Goal: Information Seeking & Learning: Learn about a topic

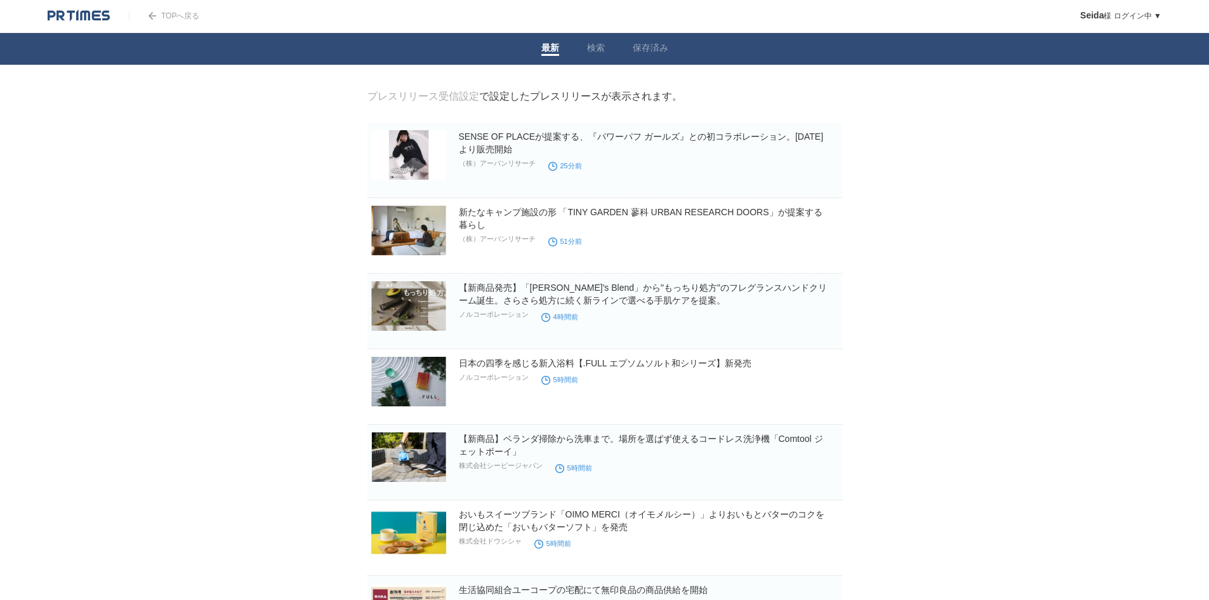
click at [630, 296] on h2 "【新商品発売】「[PERSON_NAME]'s Blend」から"もっちり処方"のフレグランスハンドクリーム誕生。さらさら処方に続く新ラインで選べる手肌ケアを…" at bounding box center [649, 293] width 381 height 25
click at [630, 300] on link "【新商品発売】「[PERSON_NAME]'s Blend」から"もっちり処方"のフレグランスハンドクリーム誕生。さらさら処方に続く新ラインで選べる手肌ケアを…" at bounding box center [643, 293] width 368 height 23
click at [486, 368] on link "日本の四季を感じる新入浴料【.FULL エプソムソルト和シリーズ】新発売" at bounding box center [605, 363] width 293 height 10
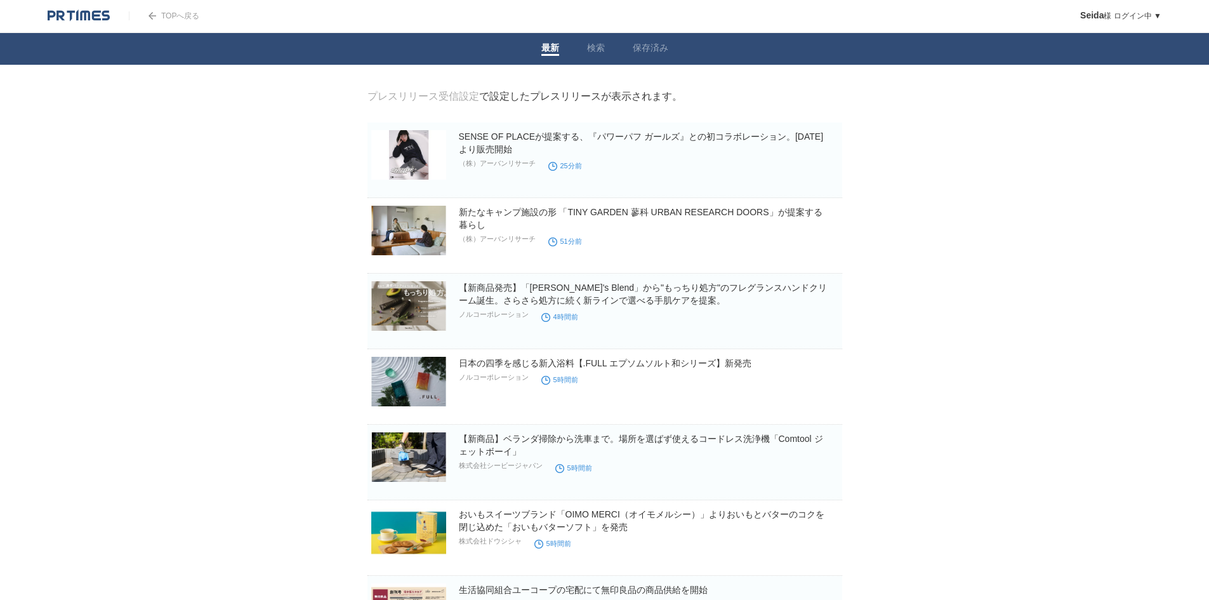
click at [475, 513] on link "おいもスイーツブランド「OIMO MERCI（オイモメルシー）」よりおいもとバターのコクを閉じ込めた「おいもバターソフト」を発売" at bounding box center [642, 520] width 366 height 23
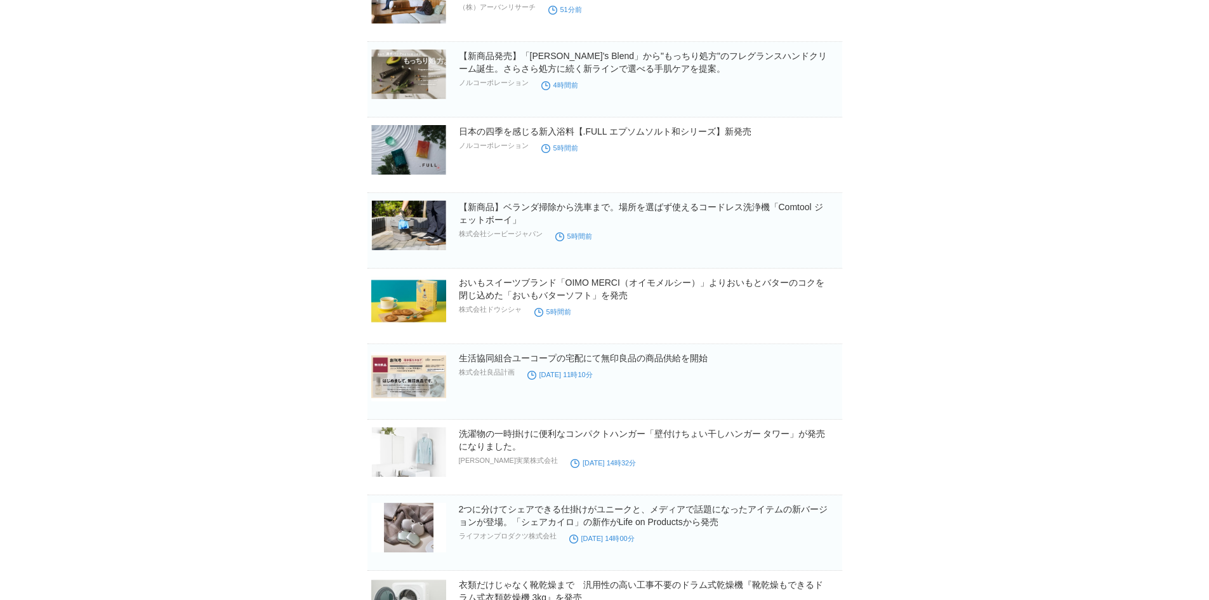
scroll to position [254, 0]
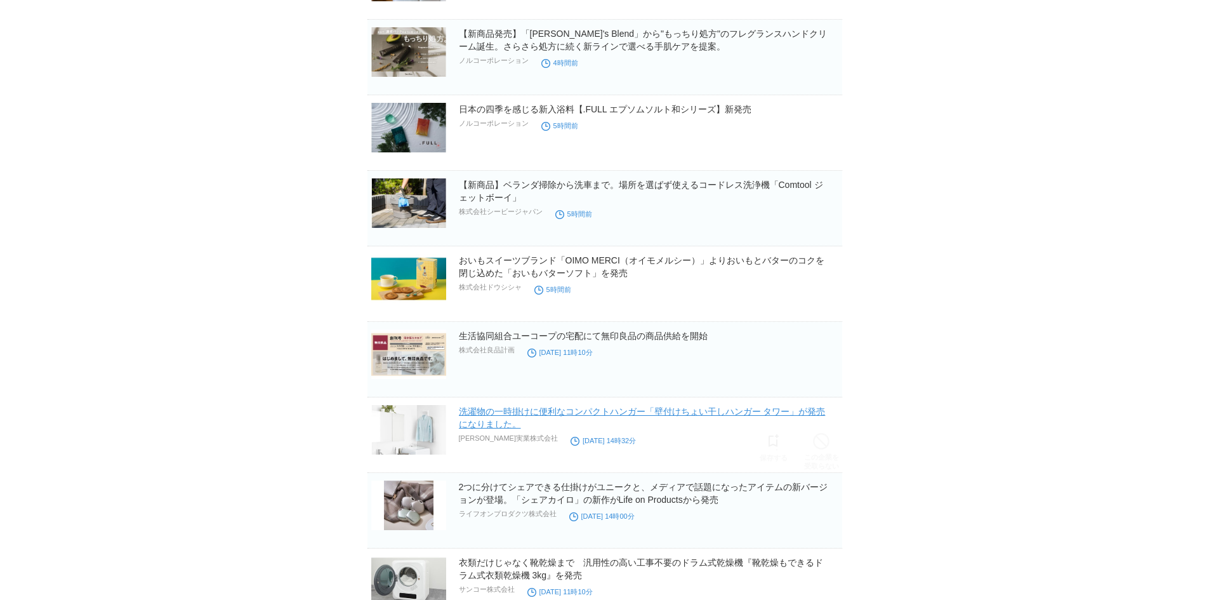
click at [548, 414] on link "洗濯物の一時掛けに便利なコンパクトハンガー「壁付けちょい干しハンガー タワー」が発売になりました。" at bounding box center [642, 417] width 367 height 23
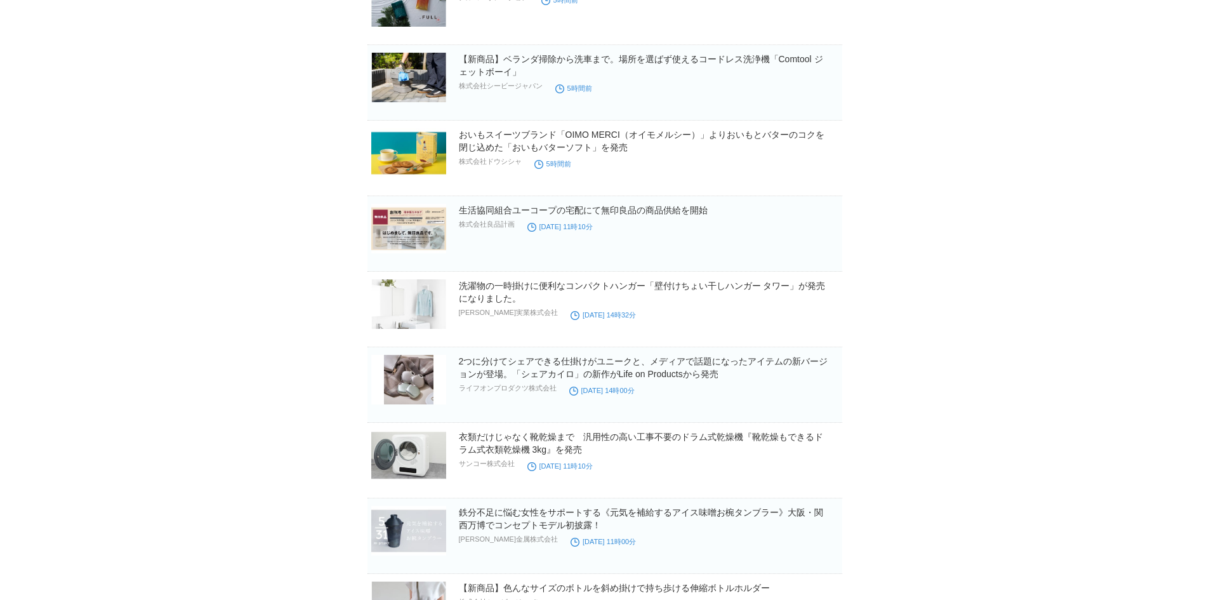
scroll to position [381, 0]
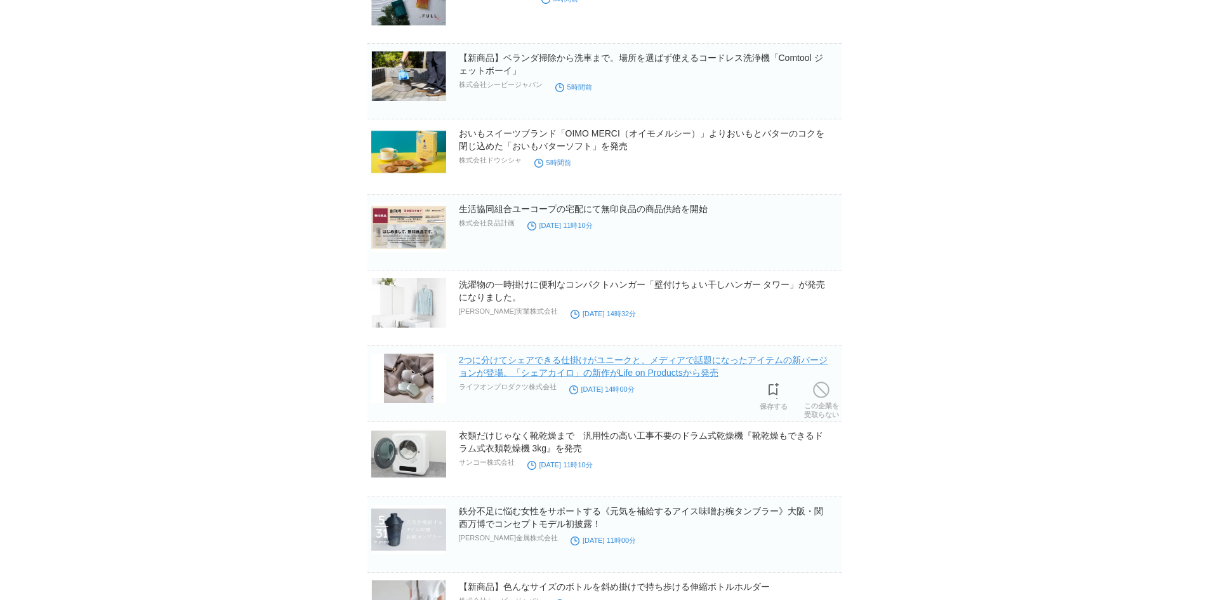
click at [510, 371] on link "2つに分けてシェアできる仕掛けがユニークと、メディアで話題になったアイテムの新バージョンが登場。「シェアカイロ」の新作がLife on Productsから発売" at bounding box center [643, 366] width 369 height 23
click at [289, 409] on body "TOPへ戻る Seida 様 ログイン中 ▼ プレスリリース受信設定 フォロー 除外リスト アカウント設定 閲覧履歴 退会手続き PR TIMESサイトへ戻る…" at bounding box center [604, 467] width 1209 height 1697
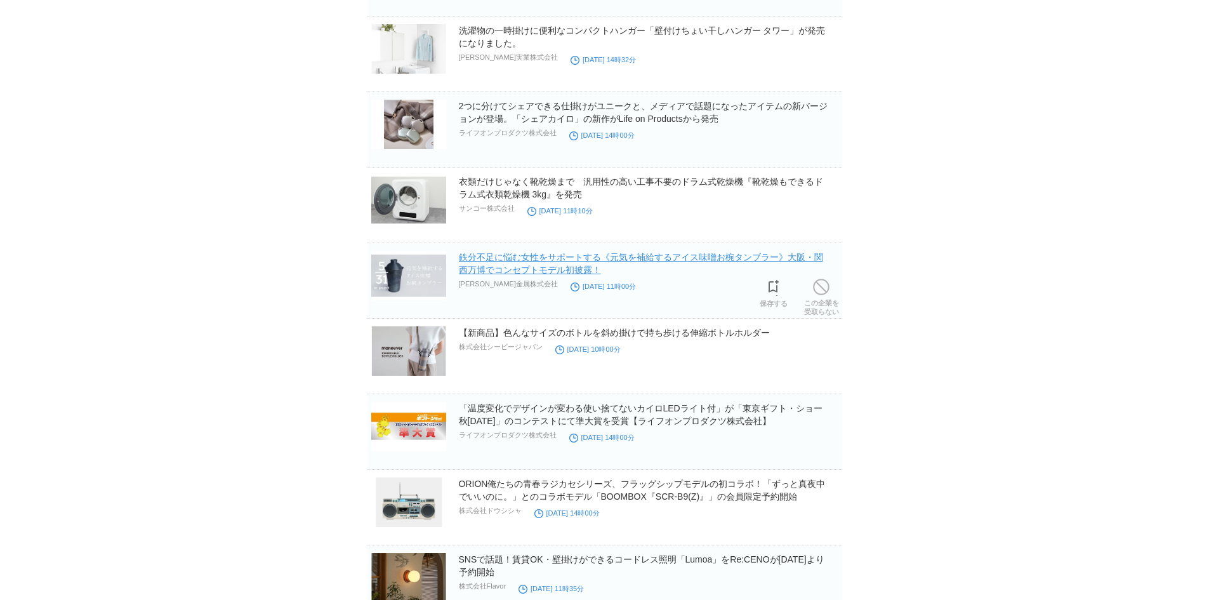
click at [513, 256] on link "鉄分不足に悩む女性をサポートする《元気を補給するアイス味噌お椀タンブラー》大阪・関西万博でコンセプトモデル初披露！" at bounding box center [641, 263] width 364 height 23
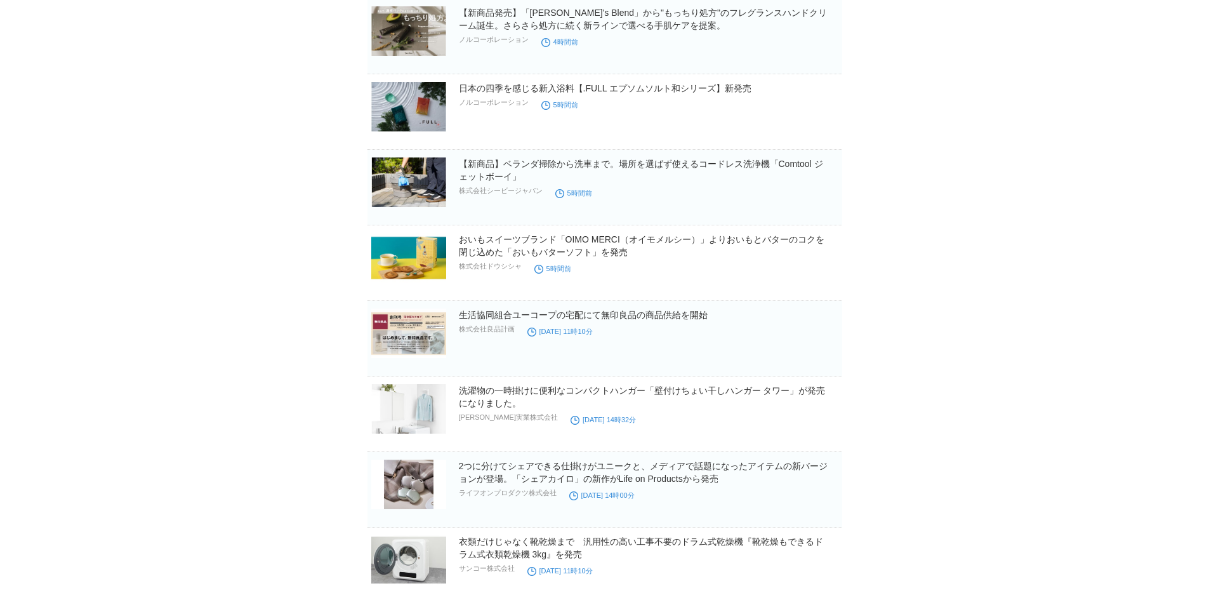
scroll to position [0, 0]
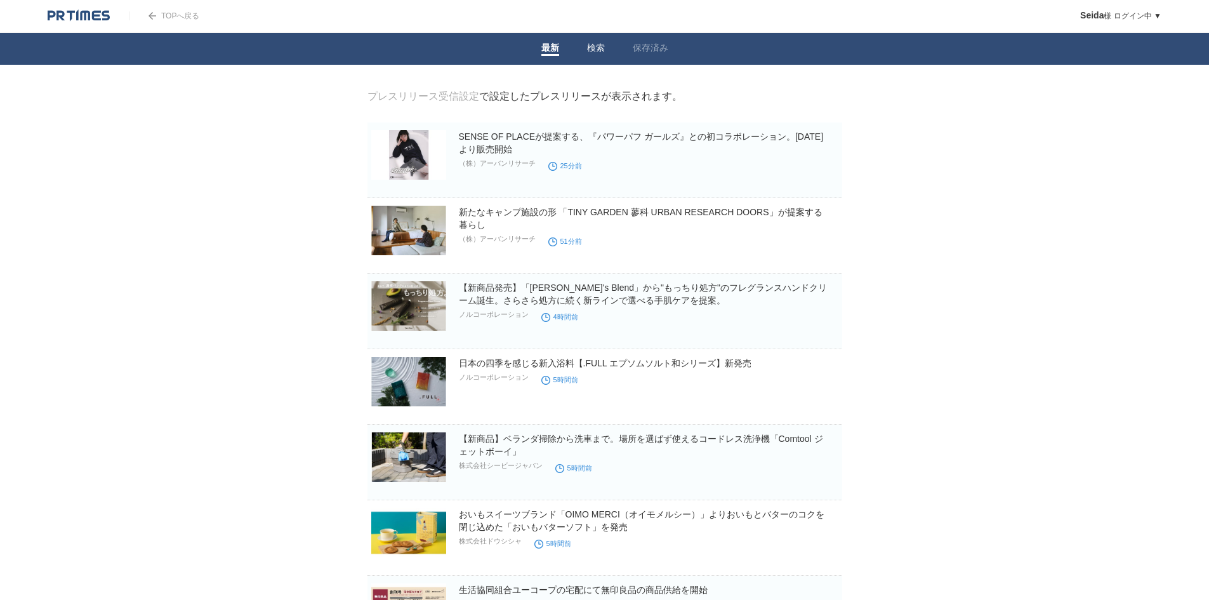
click at [589, 51] on link "検索" at bounding box center [596, 49] width 18 height 13
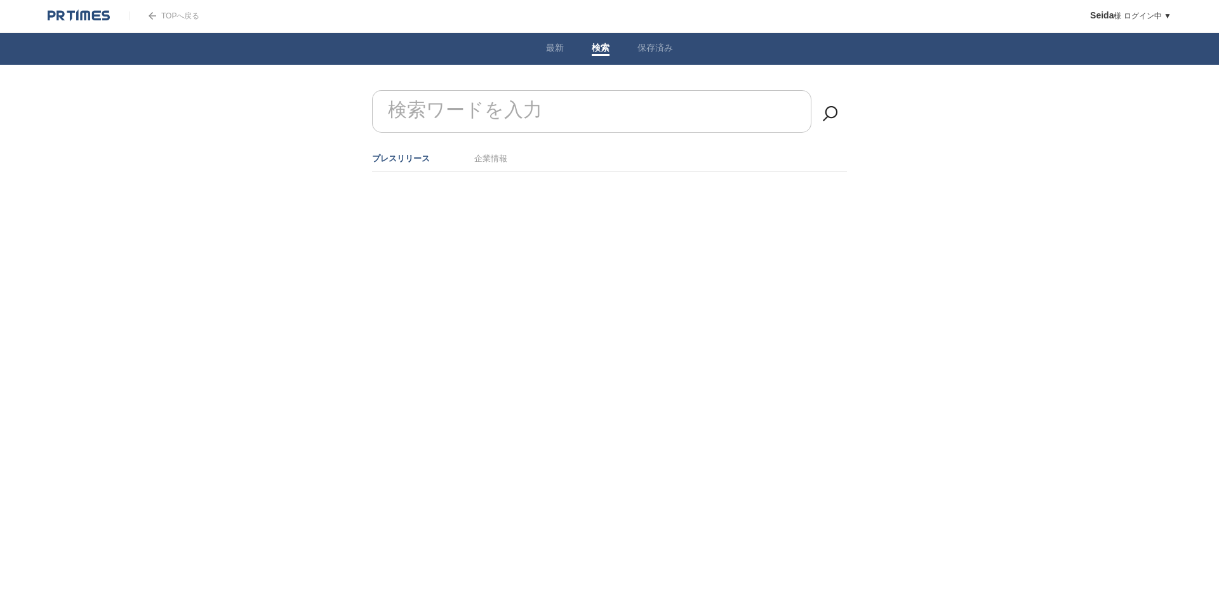
click at [524, 90] on form "検索ワードを入力" at bounding box center [609, 90] width 475 height 0
type input "便利"
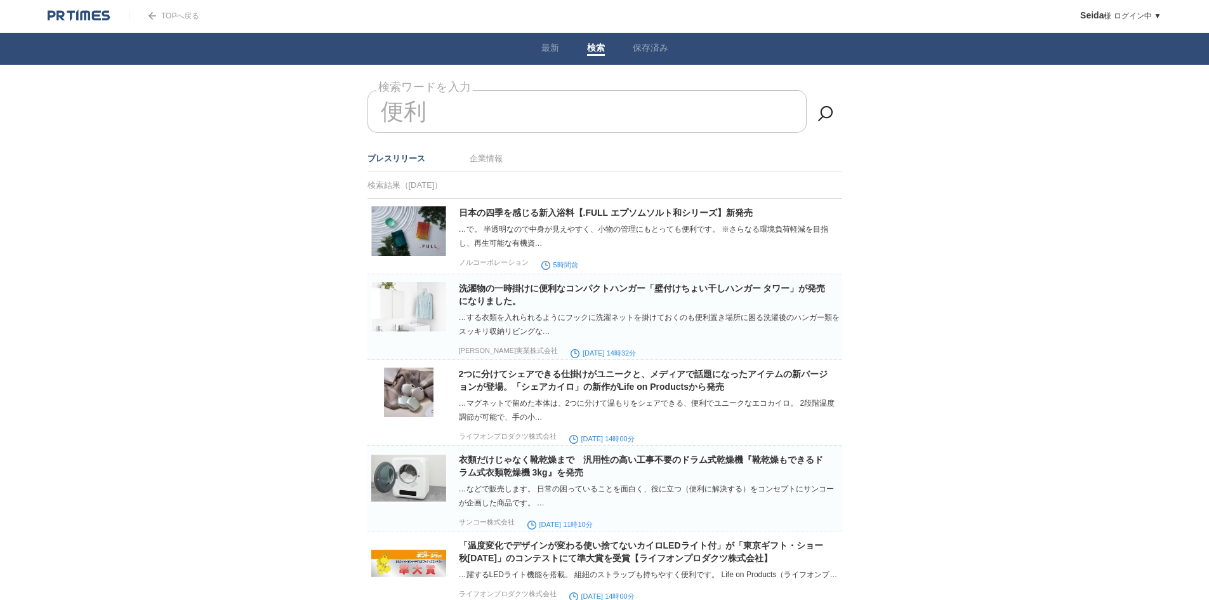
click at [95, 17] on img at bounding box center [79, 16] width 62 height 13
